Goal: Book appointment/travel/reservation

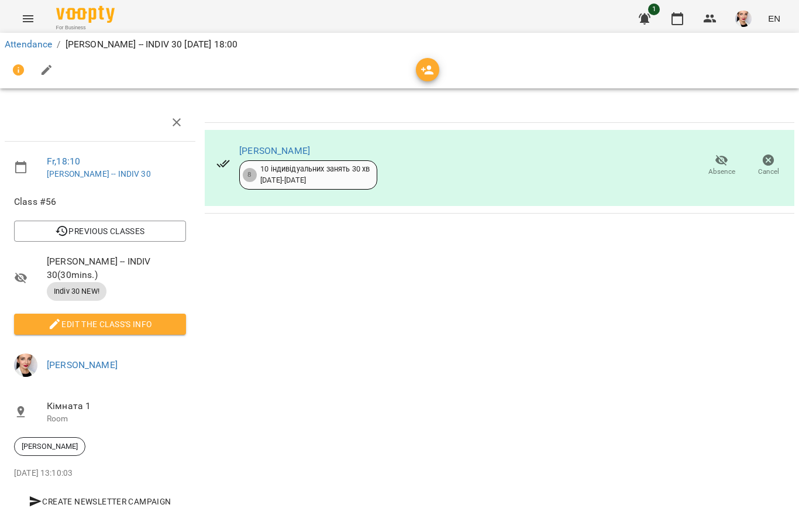
scroll to position [40, 0]
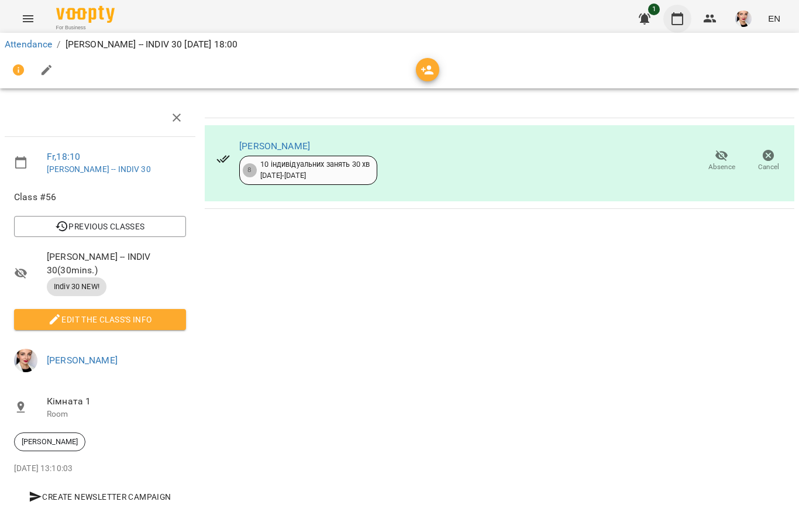
click at [688, 16] on button "button" at bounding box center [678, 19] width 28 height 28
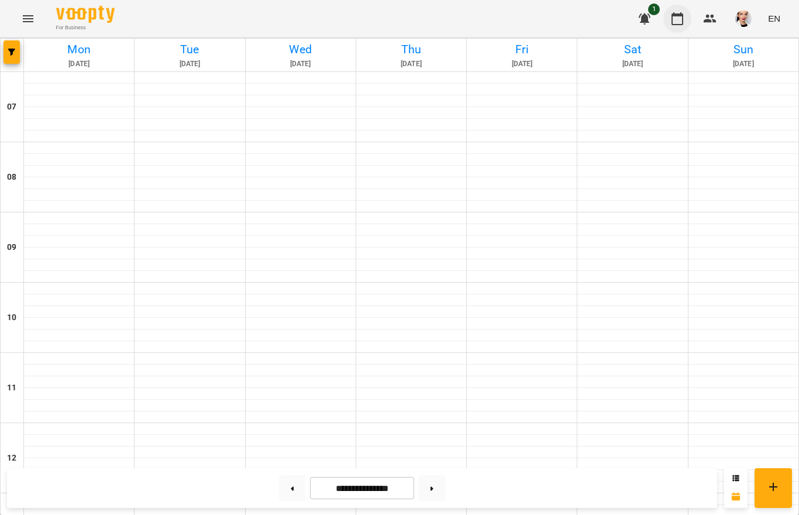
scroll to position [517, 0]
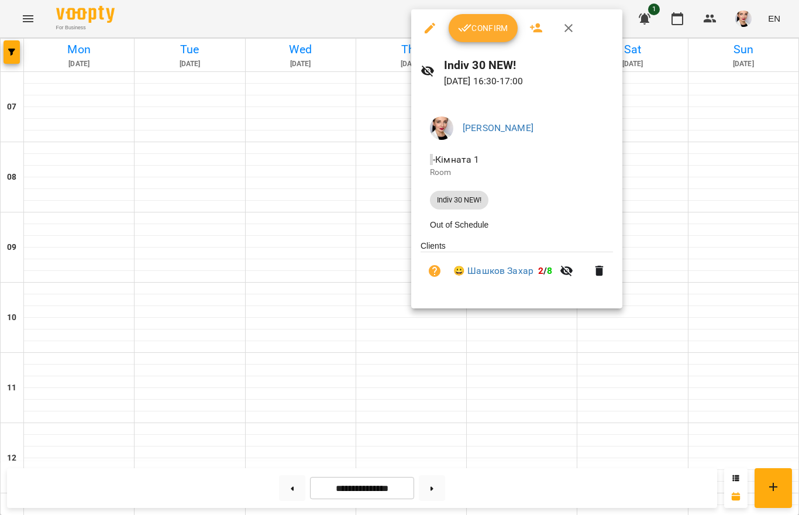
click at [386, 246] on div at bounding box center [399, 257] width 799 height 515
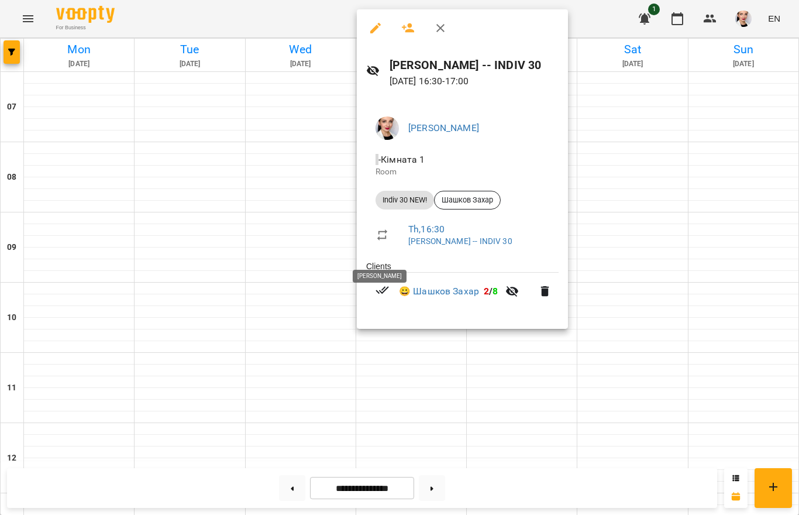
click at [546, 393] on div at bounding box center [399, 257] width 799 height 515
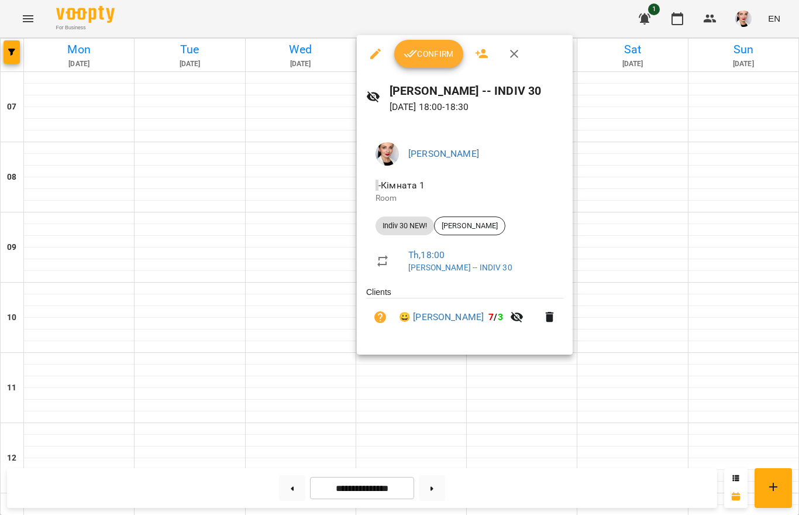
click at [670, 164] on div at bounding box center [399, 257] width 799 height 515
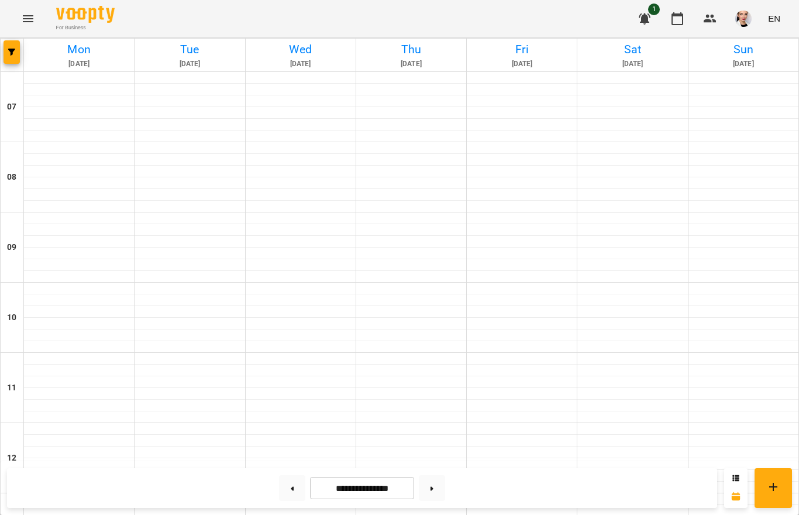
scroll to position [619, 0]
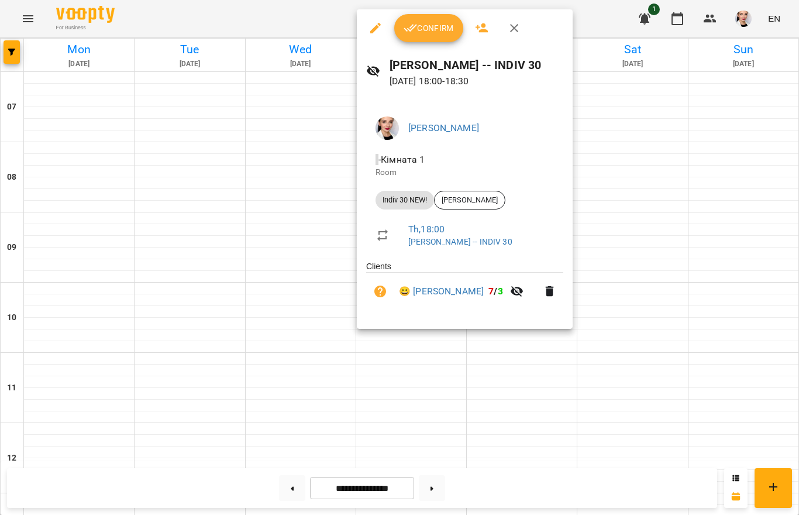
click at [431, 29] on span "Confirm" at bounding box center [429, 28] width 50 height 14
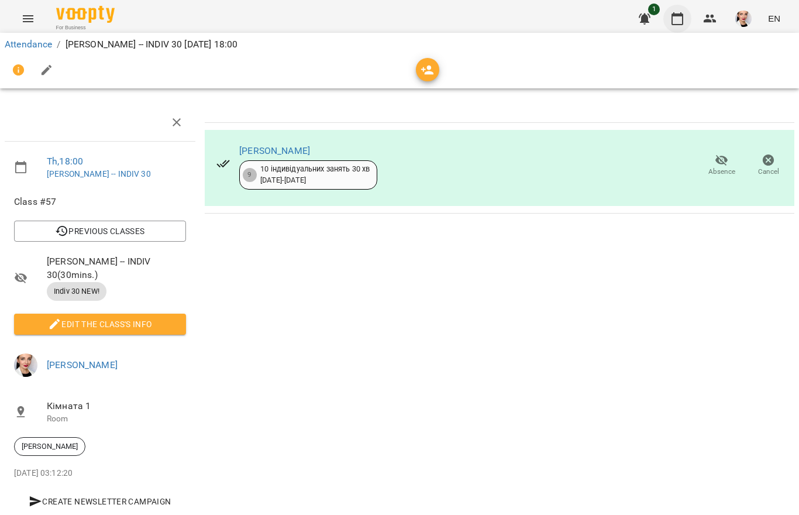
click at [682, 23] on icon "button" at bounding box center [678, 19] width 14 height 14
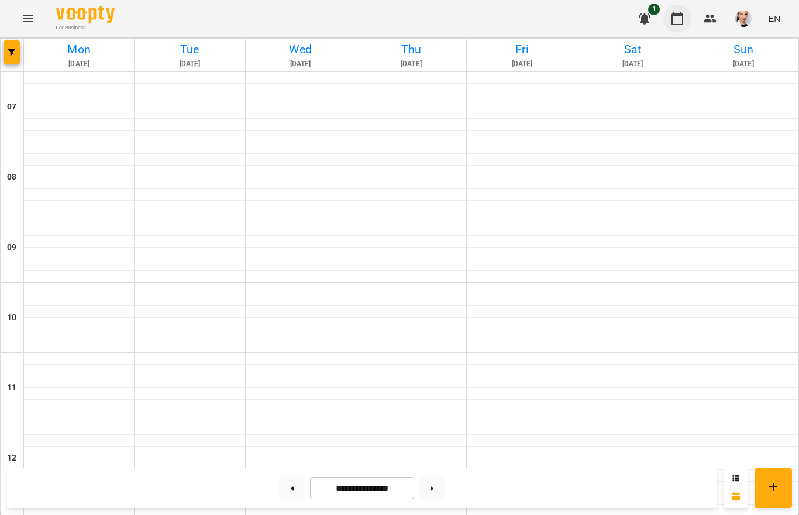
scroll to position [733, 0]
